Goal: Book appointment/travel/reservation

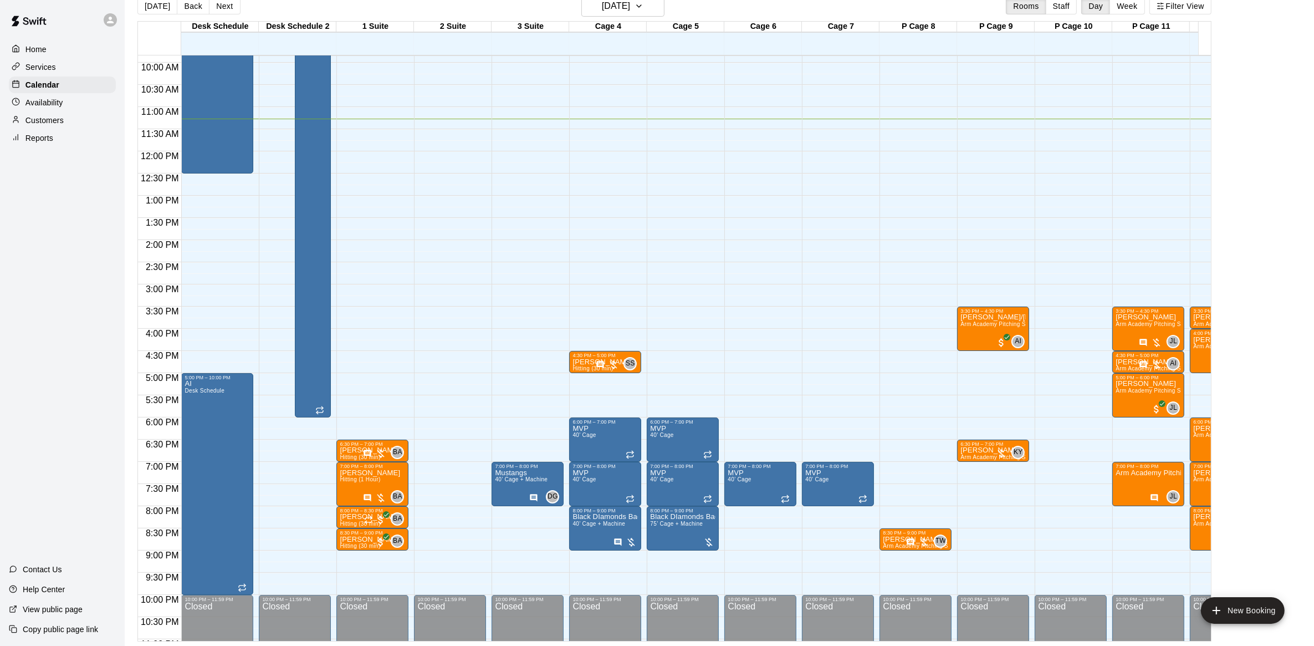
scroll to position [490, 0]
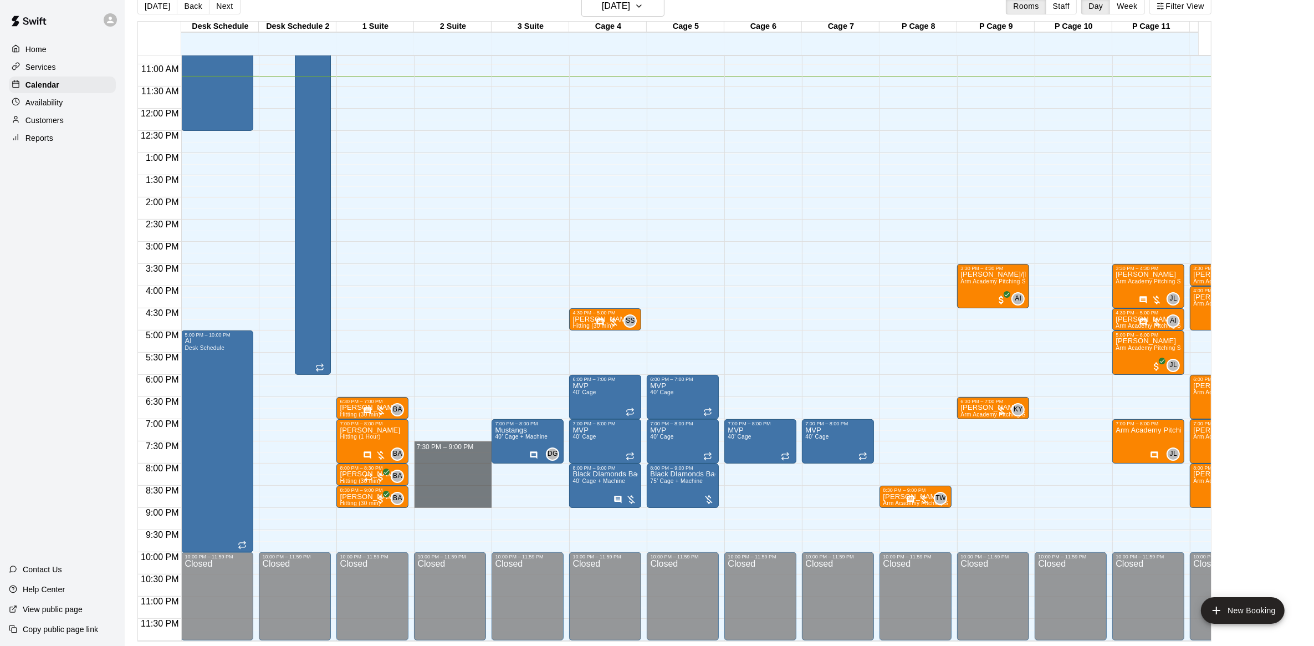
drag, startPoint x: 436, startPoint y: 435, endPoint x: 422, endPoint y: 495, distance: 61.4
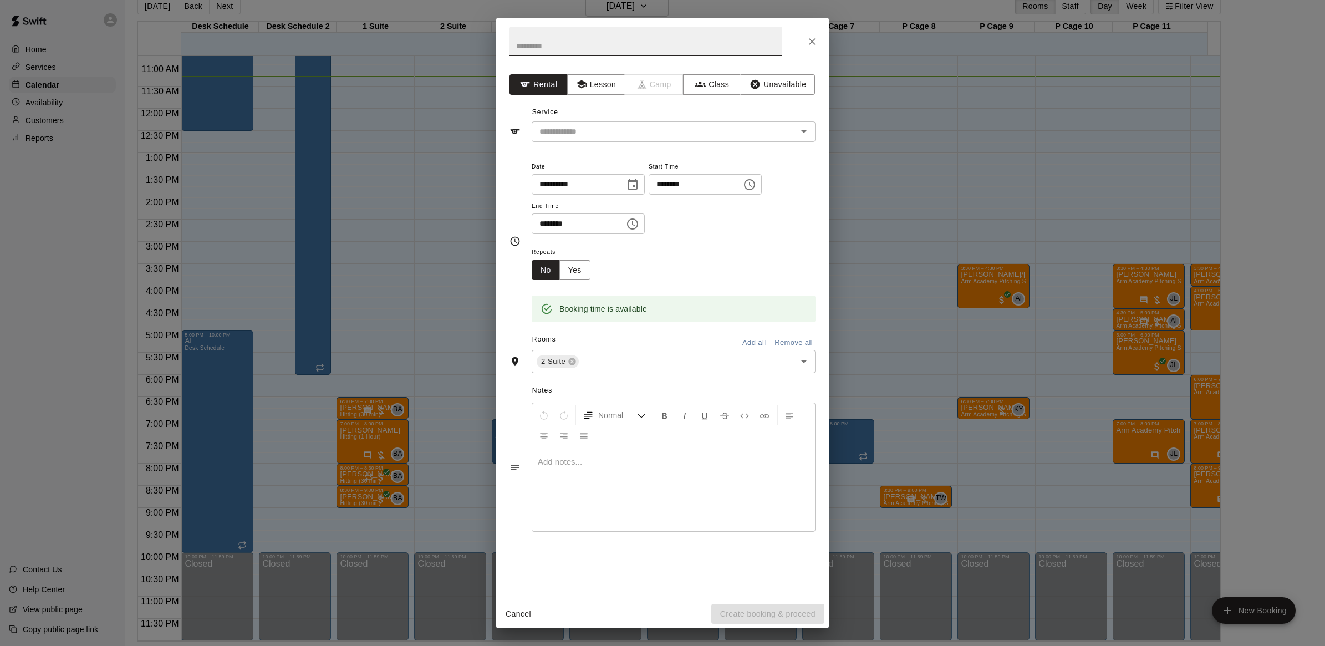
click at [1127, 478] on div "**********" at bounding box center [662, 323] width 1325 height 646
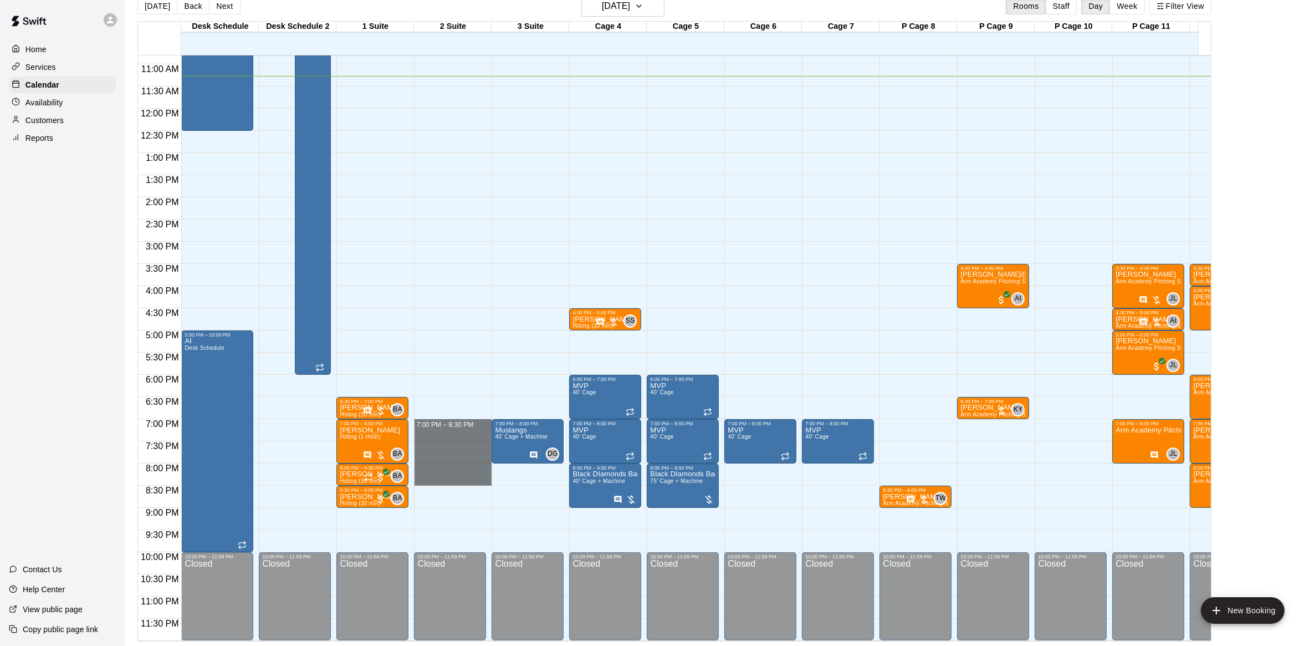
drag, startPoint x: 448, startPoint y: 411, endPoint x: 442, endPoint y: 469, distance: 58.5
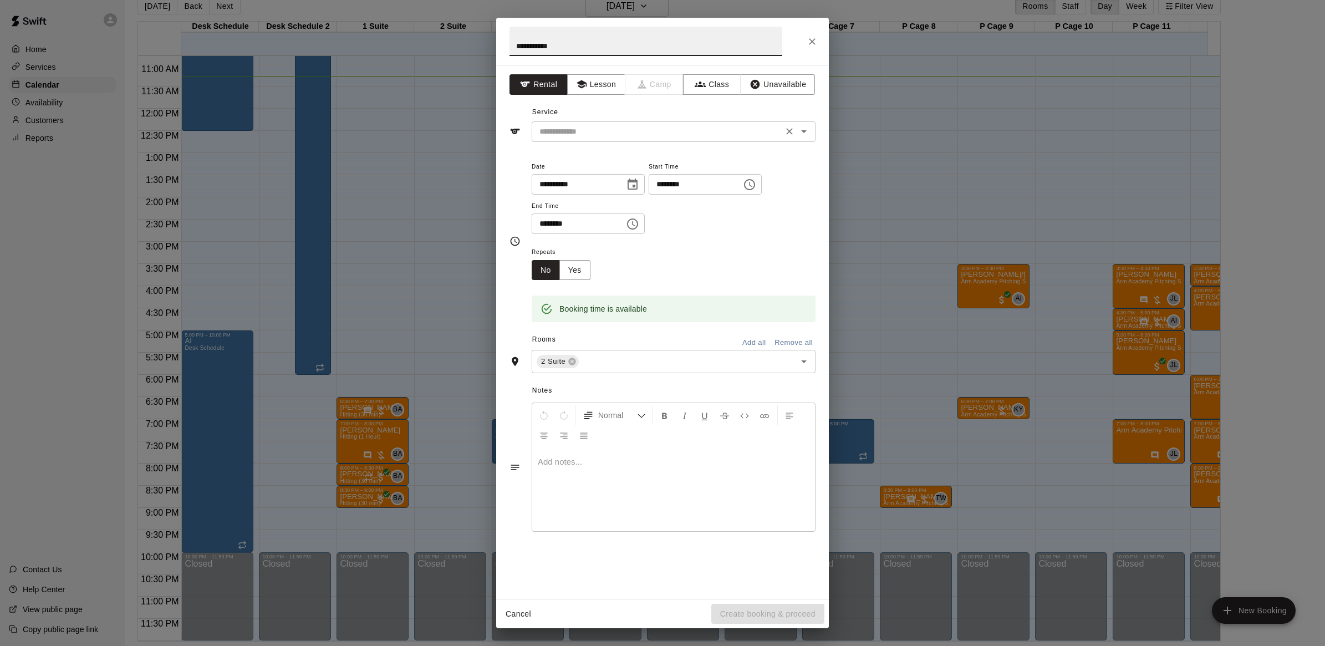
type input "**********"
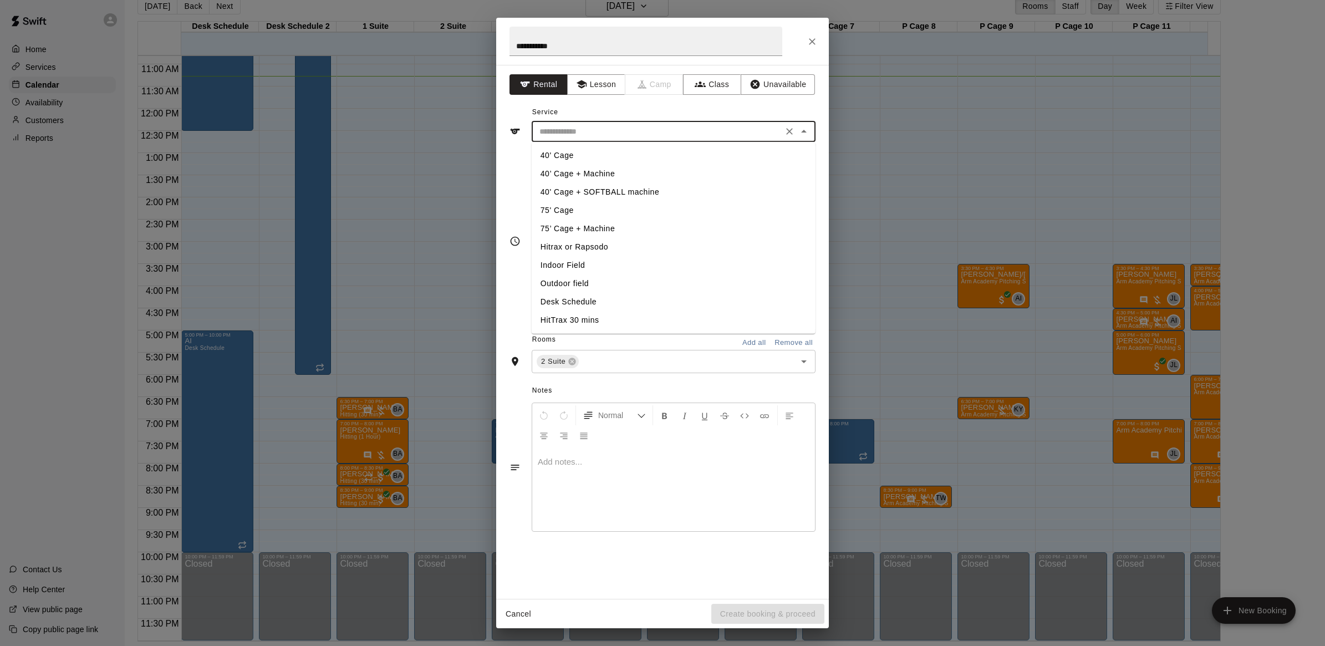
click at [540, 126] on input "text" at bounding box center [657, 132] width 244 height 14
click at [591, 175] on li "40’ Cage + Machine" at bounding box center [673, 174] width 284 height 18
type input "**********"
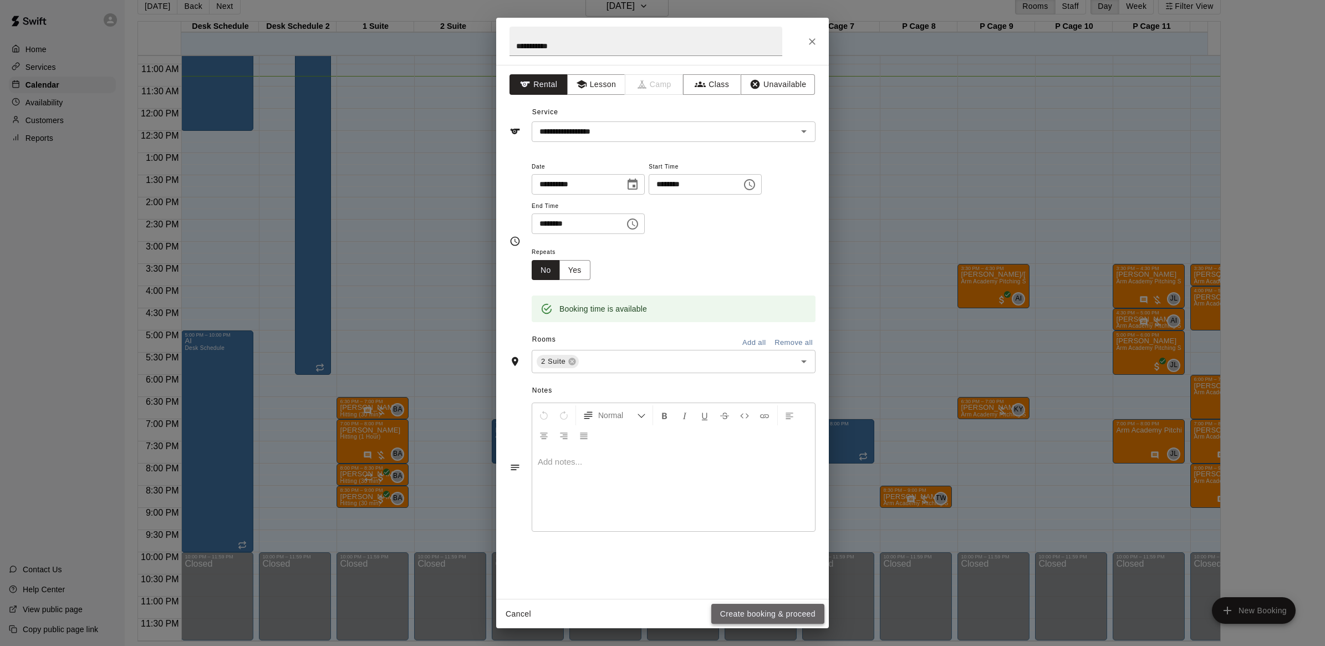
click at [771, 573] on button "Create booking & proceed" at bounding box center [767, 614] width 113 height 21
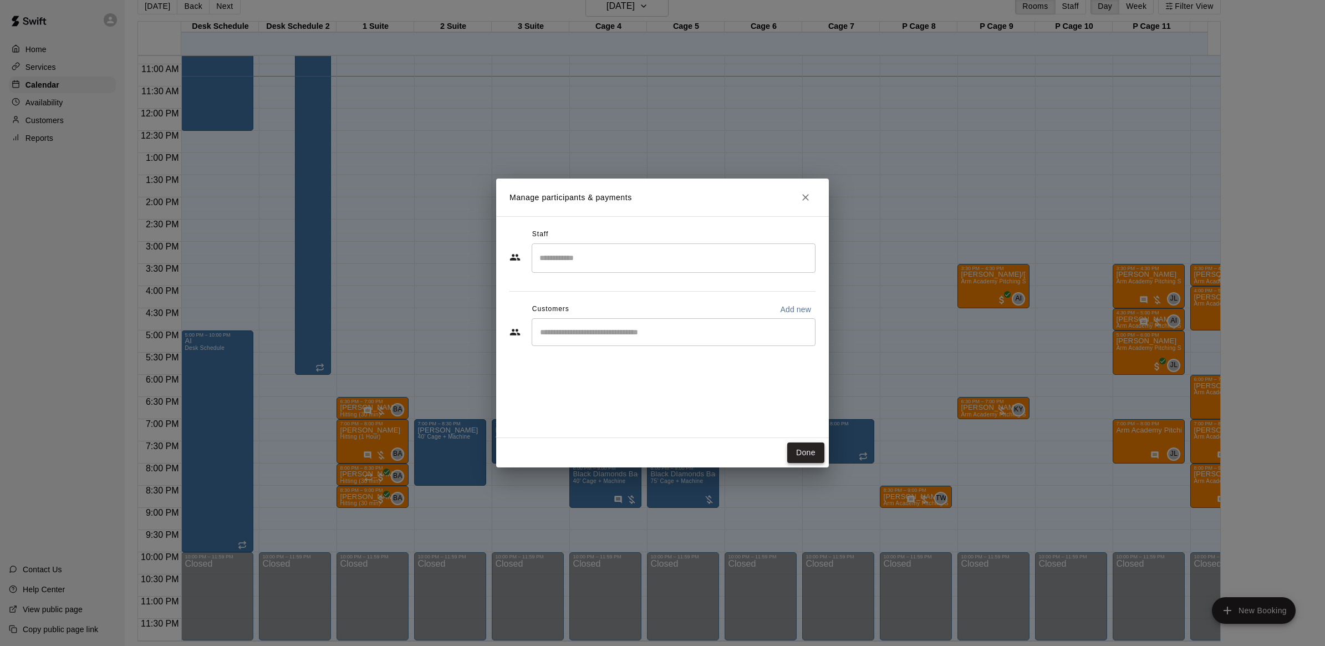
click at [820, 453] on button "Done" at bounding box center [805, 452] width 37 height 21
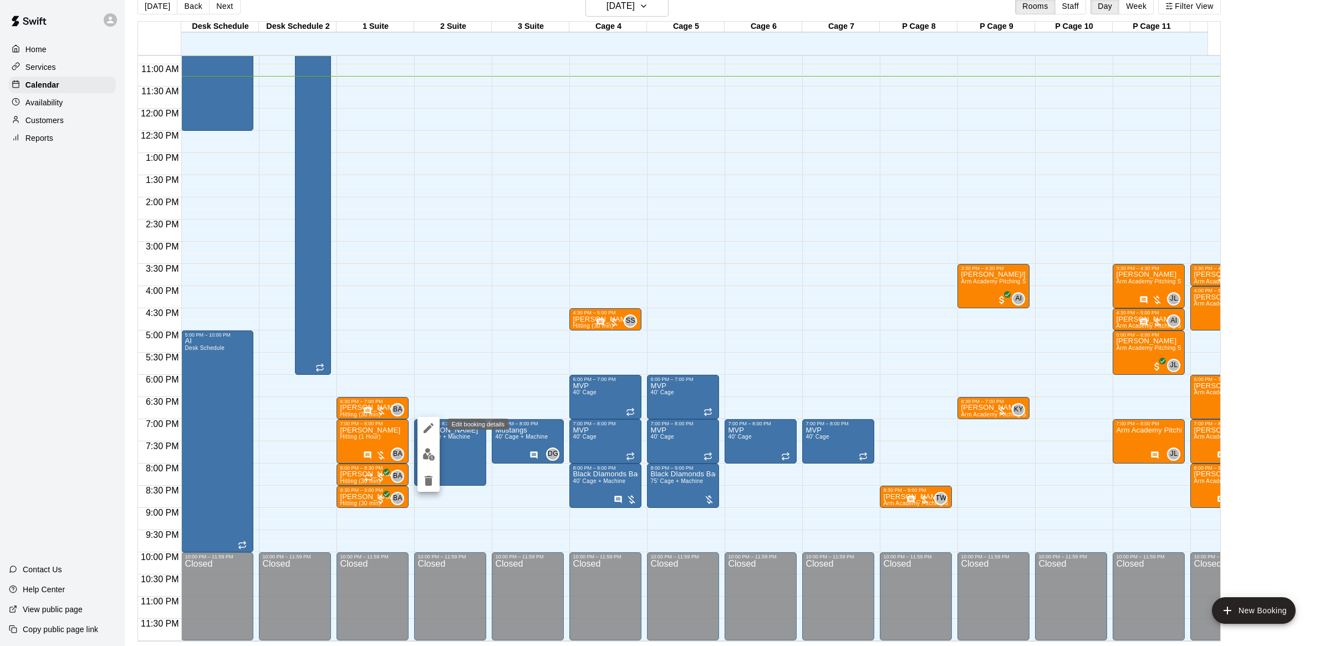
click at [428, 428] on icon "edit" at bounding box center [428, 428] width 10 height 10
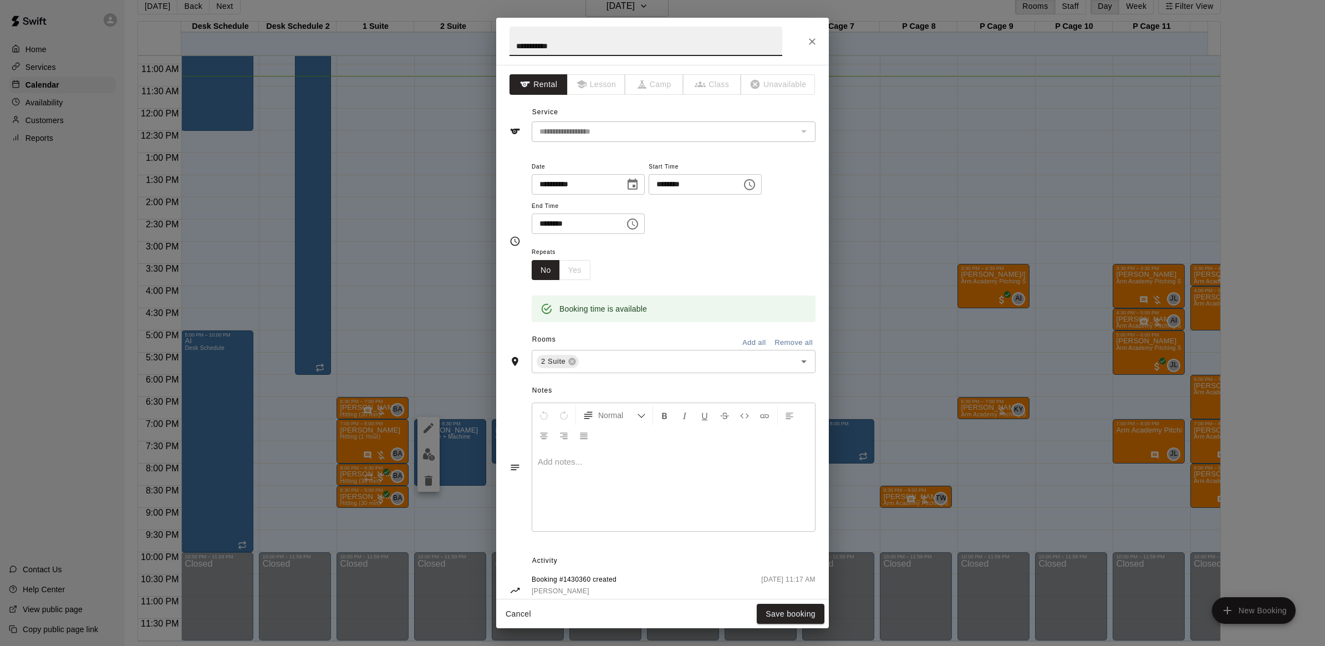
click at [632, 441] on div "Normal" at bounding box center [673, 425] width 283 height 44
click at [612, 474] on div at bounding box center [673, 489] width 283 height 83
click at [802, 573] on button "Save booking" at bounding box center [790, 614] width 68 height 21
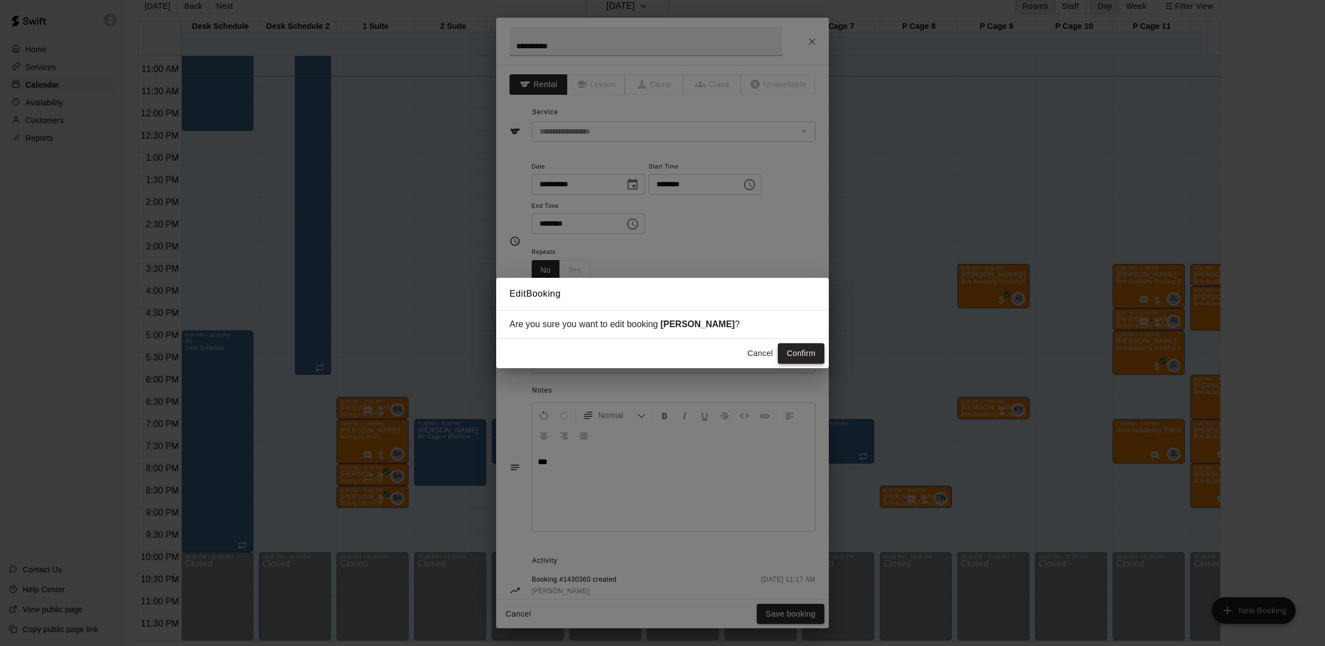
click at [801, 352] on button "Confirm" at bounding box center [801, 353] width 47 height 21
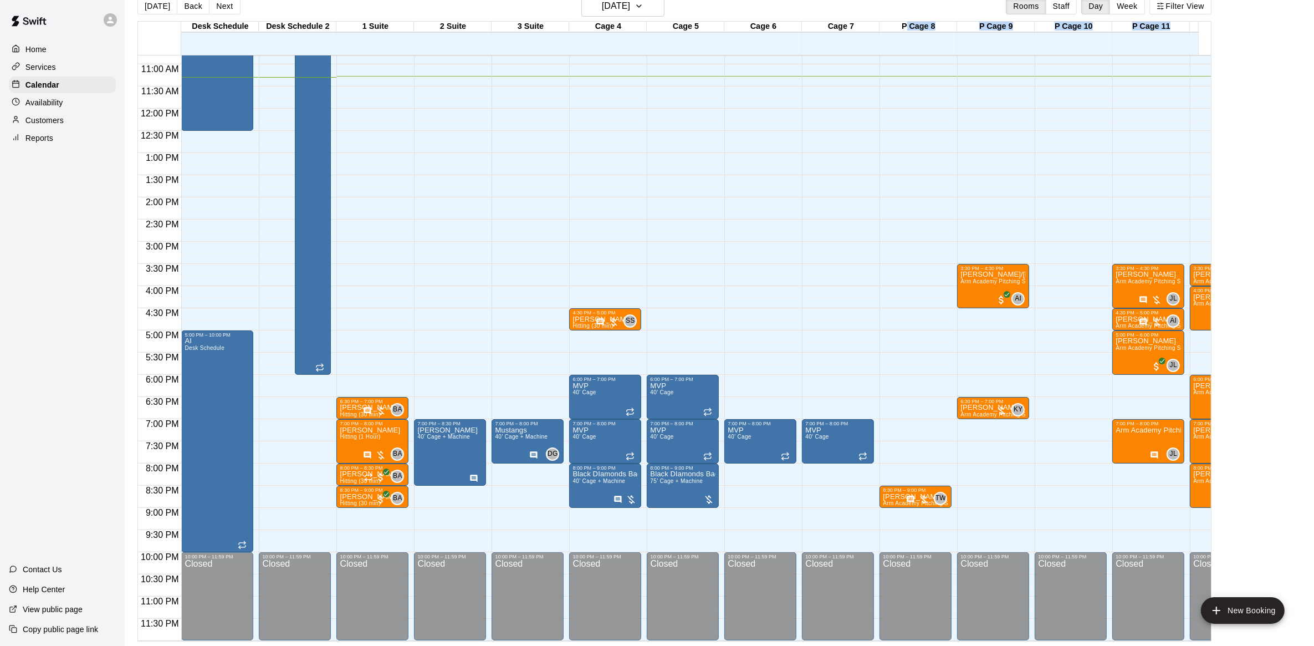
drag, startPoint x: 898, startPoint y: 27, endPoint x: 1185, endPoint y: 33, distance: 287.1
click at [1167, 33] on div "Desk Schedule 16 Tue Desk Schedule 2 16 Tue 1 Suite 16 Tue 2 Suite 16 Tue 3 Sui…" at bounding box center [668, 38] width 1061 height 33
click at [812, 15] on div "[DATE] Back [DATE][DATE] Rooms Staff Day Week Filter View" at bounding box center [674, 8] width 1074 height 25
